Goal: Navigation & Orientation: Go to known website

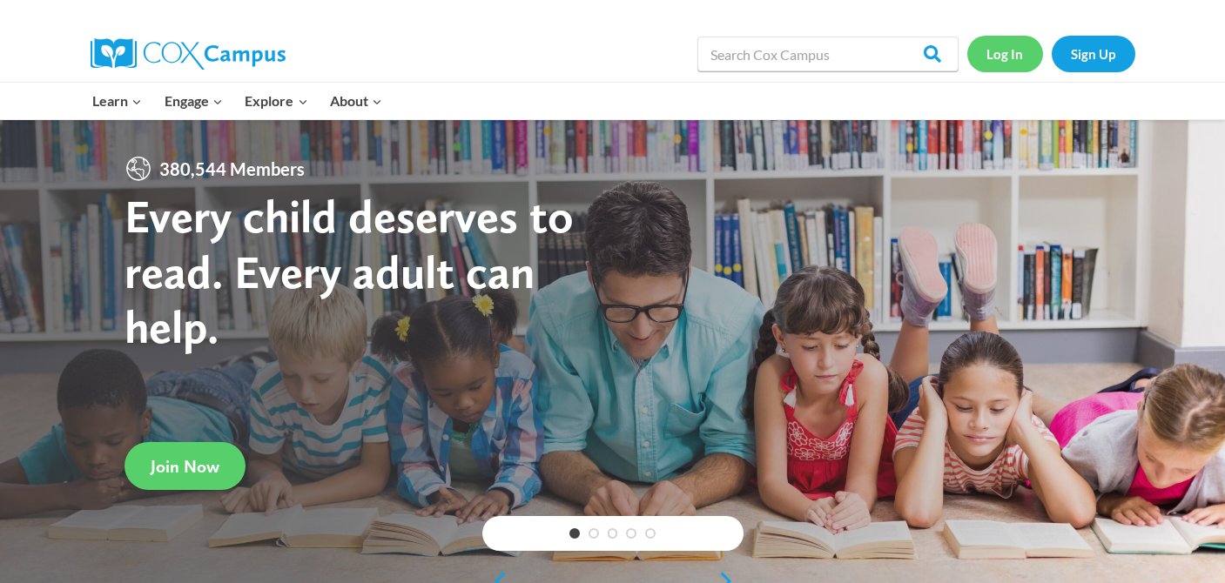
click at [1015, 62] on link "Log In" at bounding box center [1005, 54] width 76 height 36
click at [989, 51] on link "Log In" at bounding box center [1005, 54] width 76 height 36
